Goal: Information Seeking & Learning: Learn about a topic

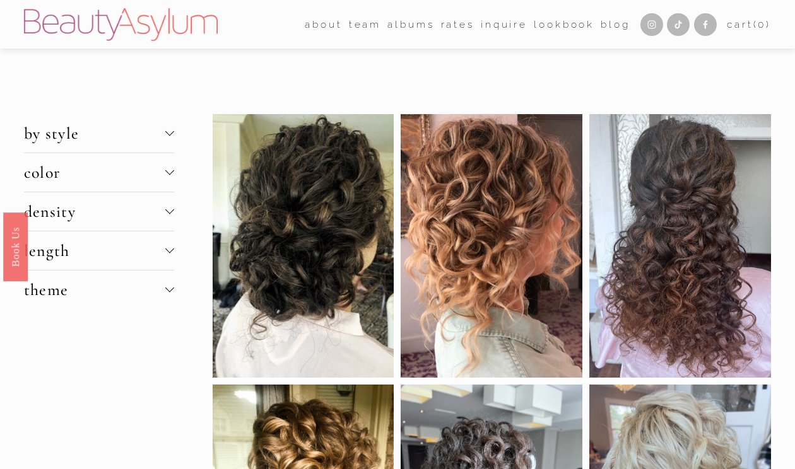
drag, startPoint x: 0, startPoint y: 0, endPoint x: 532, endPoint y: 103, distance: 542.0
click at [555, 134] on div at bounding box center [491, 246] width 182 height 264
click at [438, 130] on link "Save" at bounding box center [428, 129] width 43 height 18
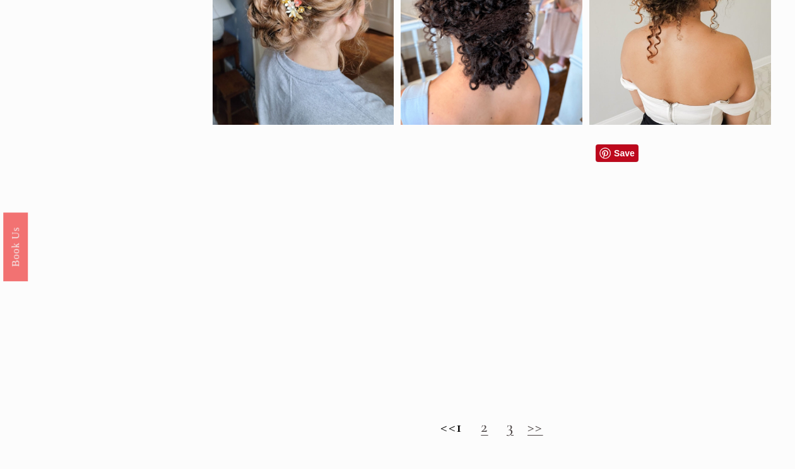
scroll to position [742, 0]
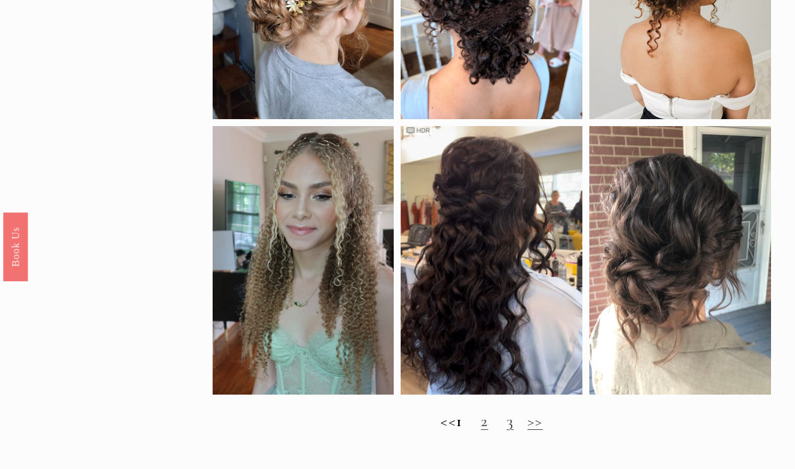
click at [487, 431] on link "2" at bounding box center [483, 421] width 7 height 20
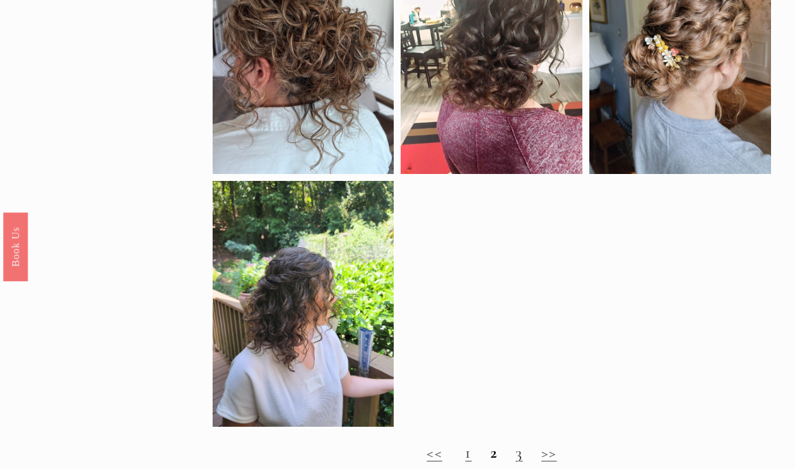
scroll to position [467, 0]
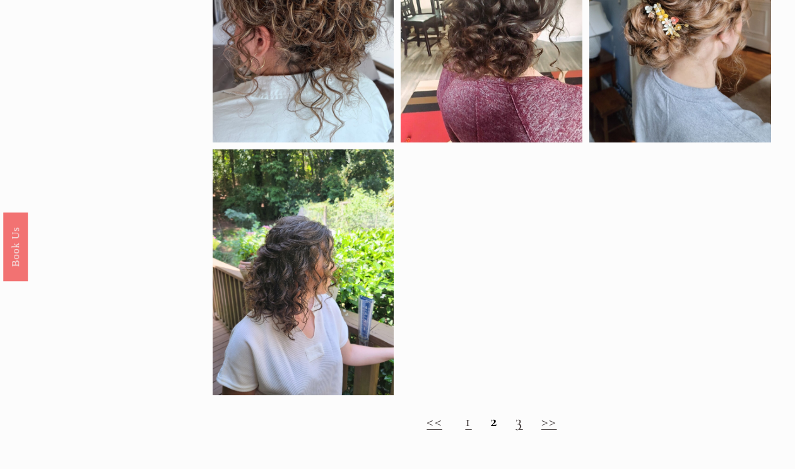
click at [515, 429] on h2 "<< 1 2 3 >>" at bounding box center [491, 421] width 559 height 19
click at [520, 431] on link "3" at bounding box center [518, 421] width 7 height 20
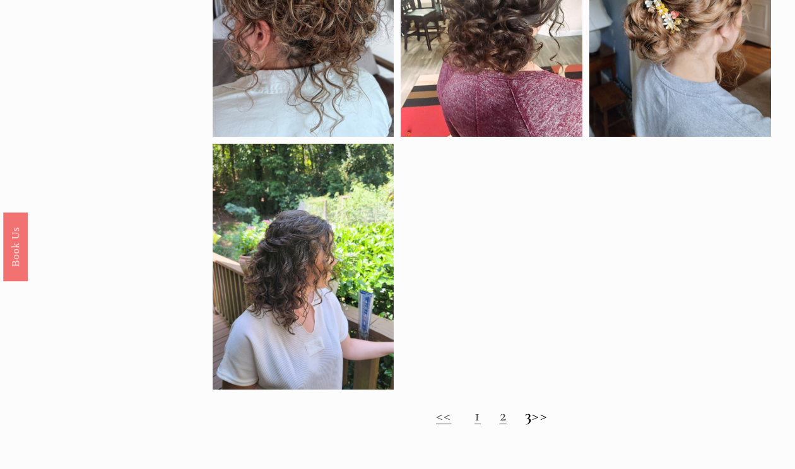
scroll to position [477, 0]
